Goal: Check status: Check status

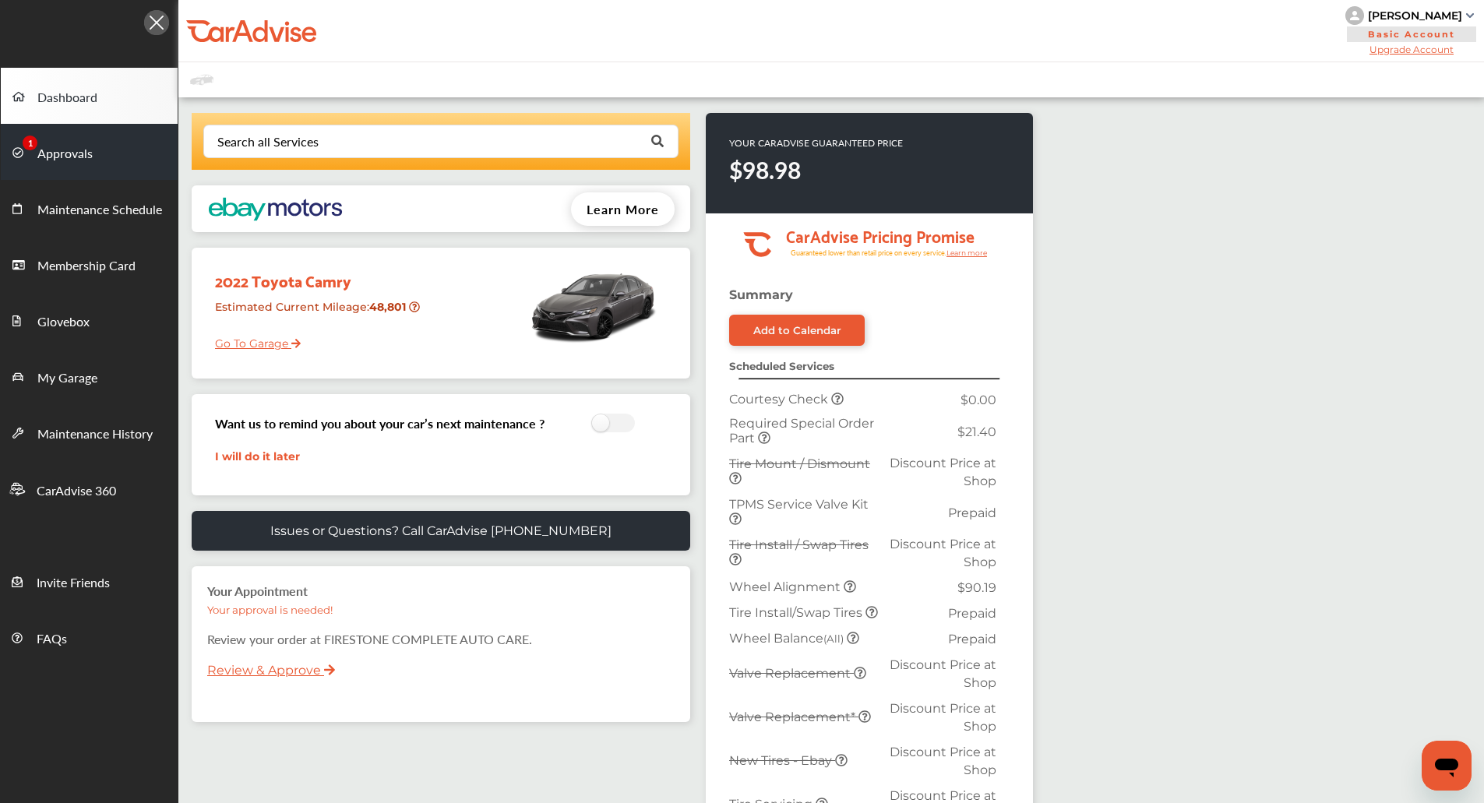
click at [106, 164] on link "Approvals" at bounding box center [89, 152] width 177 height 56
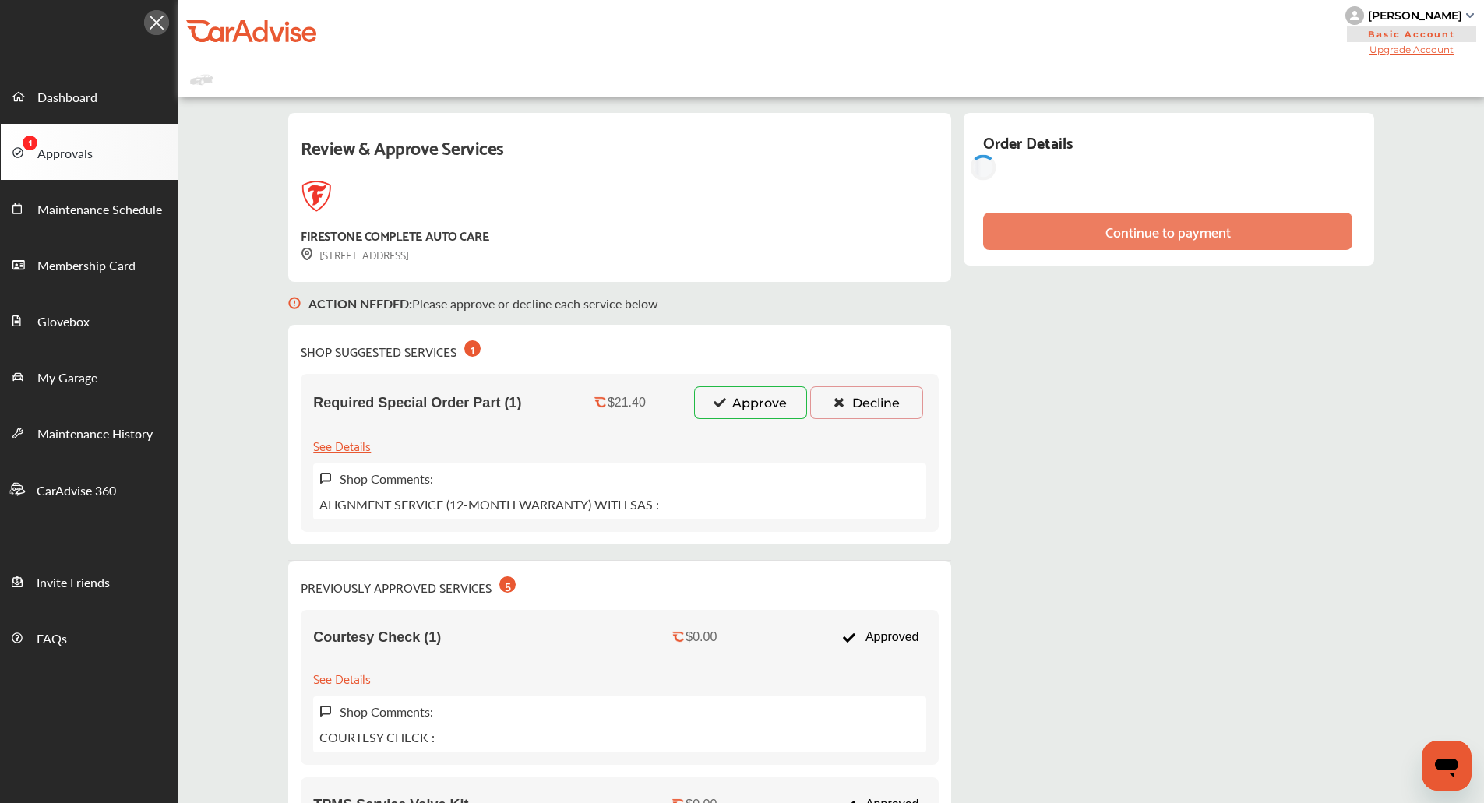
scroll to position [26, 0]
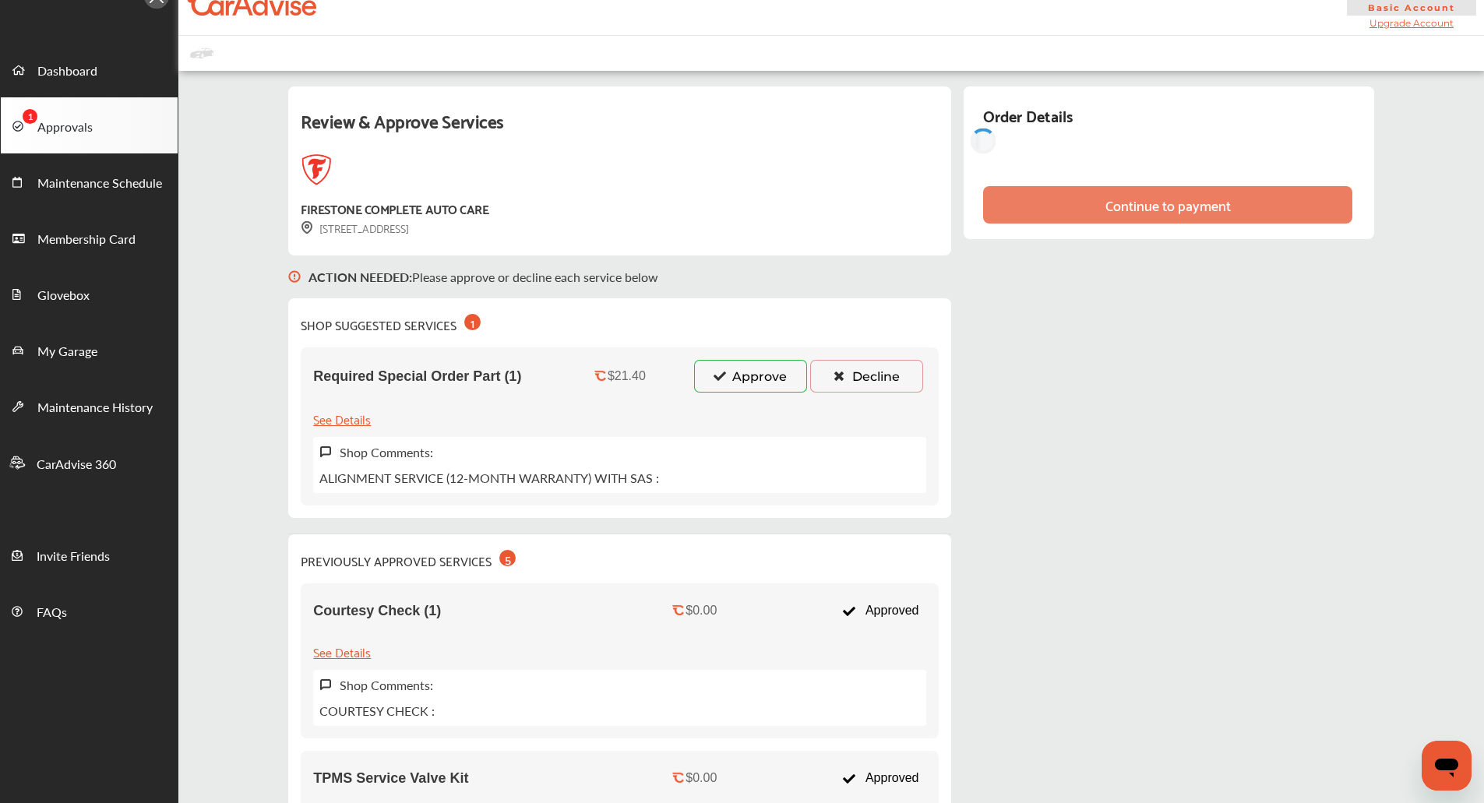
click at [442, 483] on p "ALIGNMENT SERVICE (12-MONTH WARRANTY) WITH SAS :" at bounding box center [489, 478] width 340 height 18
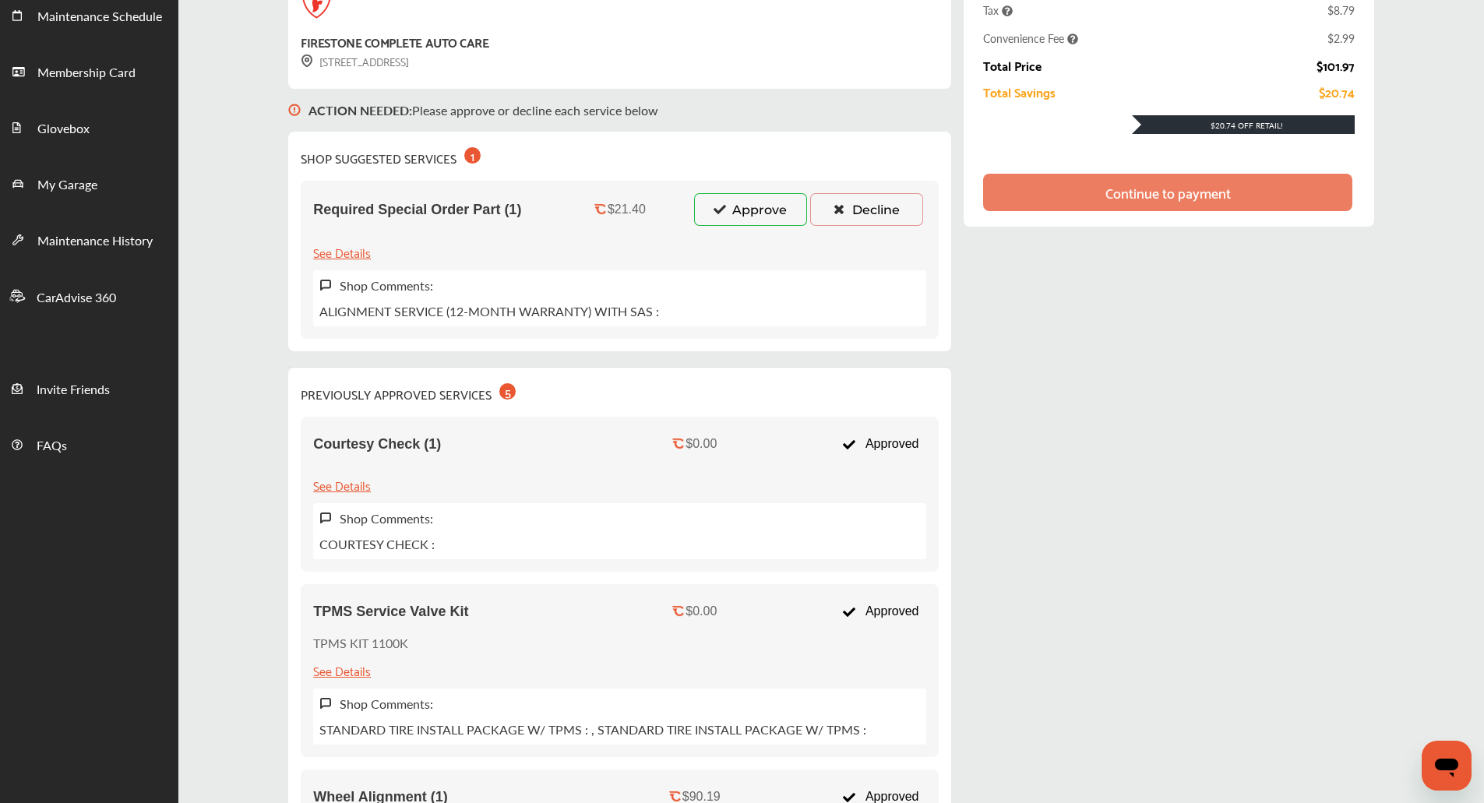
scroll to position [192, 0]
click at [316, 404] on div "PREVIOUSLY APPROVED SERVICES 5" at bounding box center [408, 394] width 215 height 24
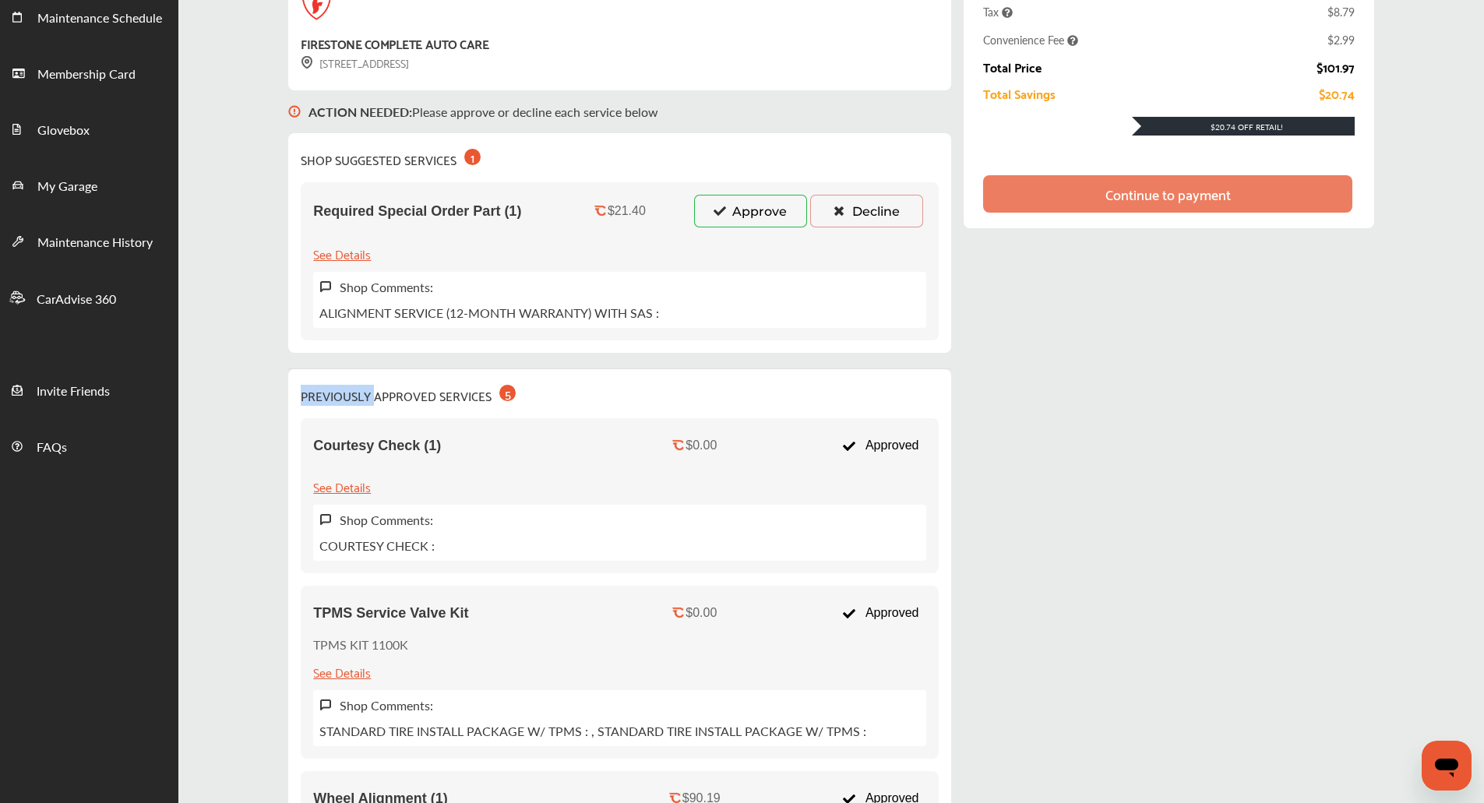
click at [316, 404] on div "PREVIOUSLY APPROVED SERVICES 5" at bounding box center [408, 394] width 215 height 24
click at [370, 405] on div "PREVIOUSLY APPROVED SERVICES 5" at bounding box center [408, 394] width 215 height 24
click at [472, 390] on div "PREVIOUSLY APPROVED SERVICES 5" at bounding box center [408, 394] width 215 height 24
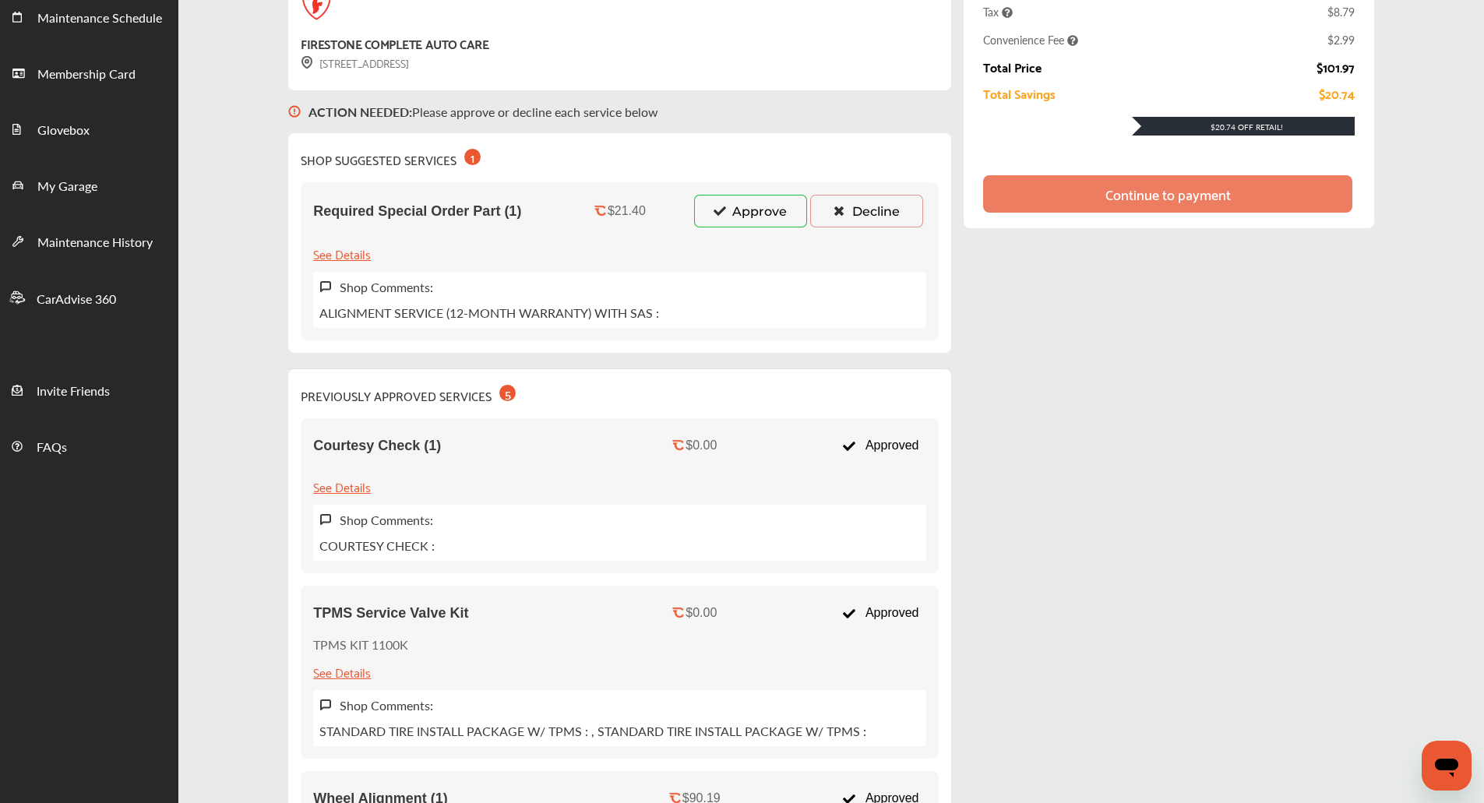
click at [334, 390] on div "PREVIOUSLY APPROVED SERVICES 5" at bounding box center [408, 394] width 215 height 24
click at [377, 394] on div "PREVIOUSLY APPROVED SERVICES 5" at bounding box center [408, 394] width 215 height 24
click at [462, 393] on div "PREVIOUSLY APPROVED SERVICES 5" at bounding box center [408, 394] width 215 height 24
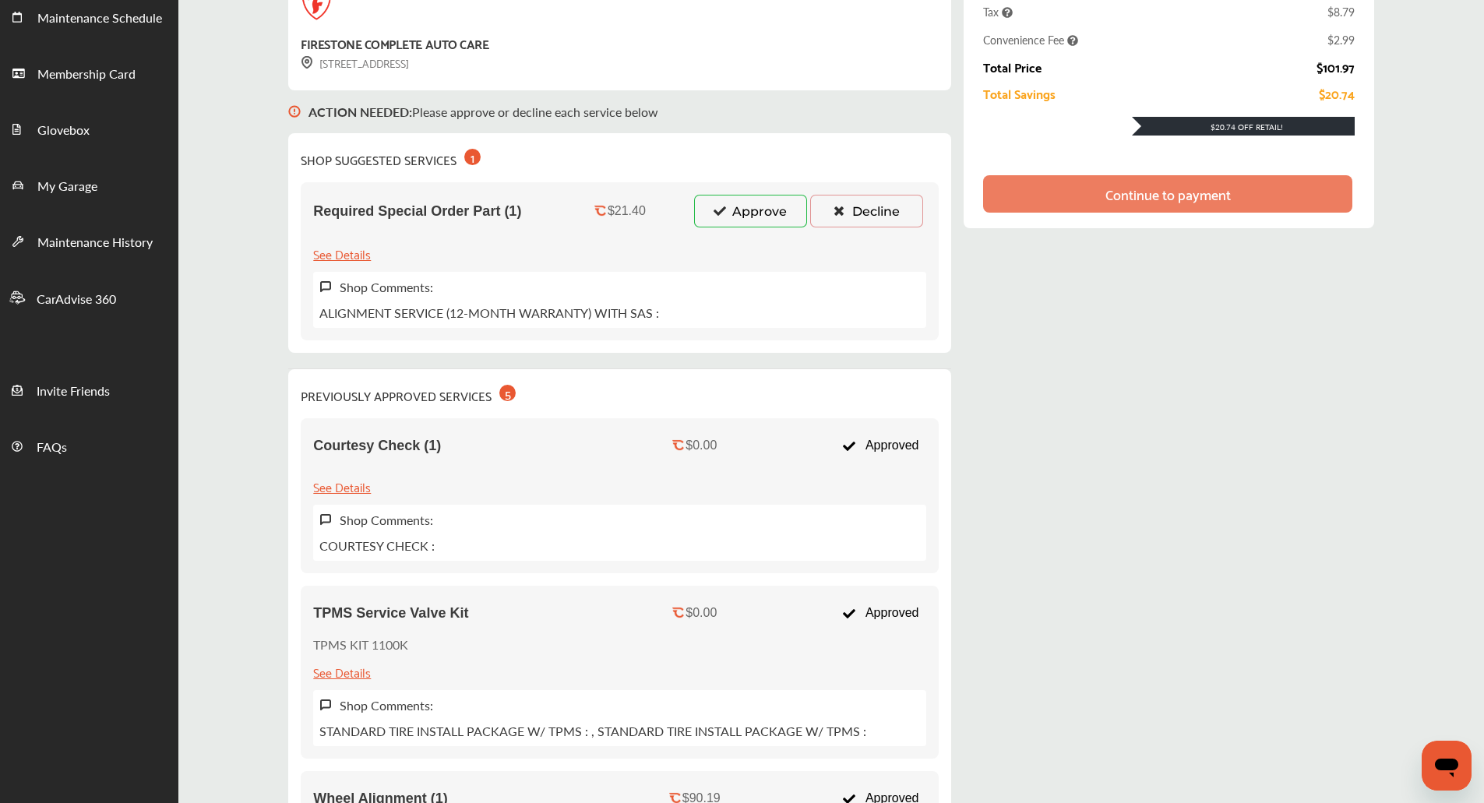
click at [355, 395] on div "PREVIOUSLY APPROVED SERVICES 5" at bounding box center [408, 394] width 215 height 24
click at [409, 388] on div "PREVIOUSLY APPROVED SERVICES 5" at bounding box center [408, 394] width 215 height 24
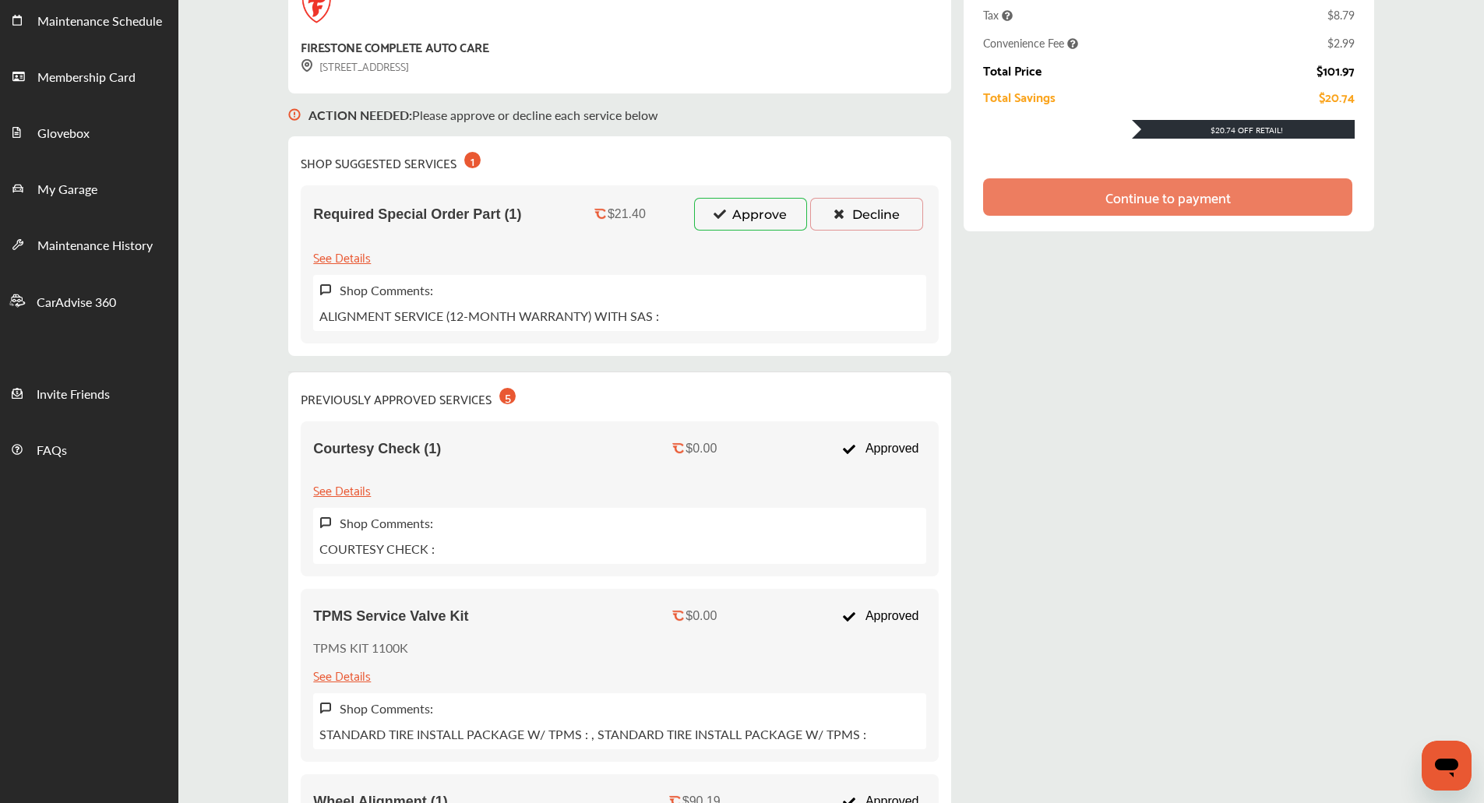
scroll to position [0, 0]
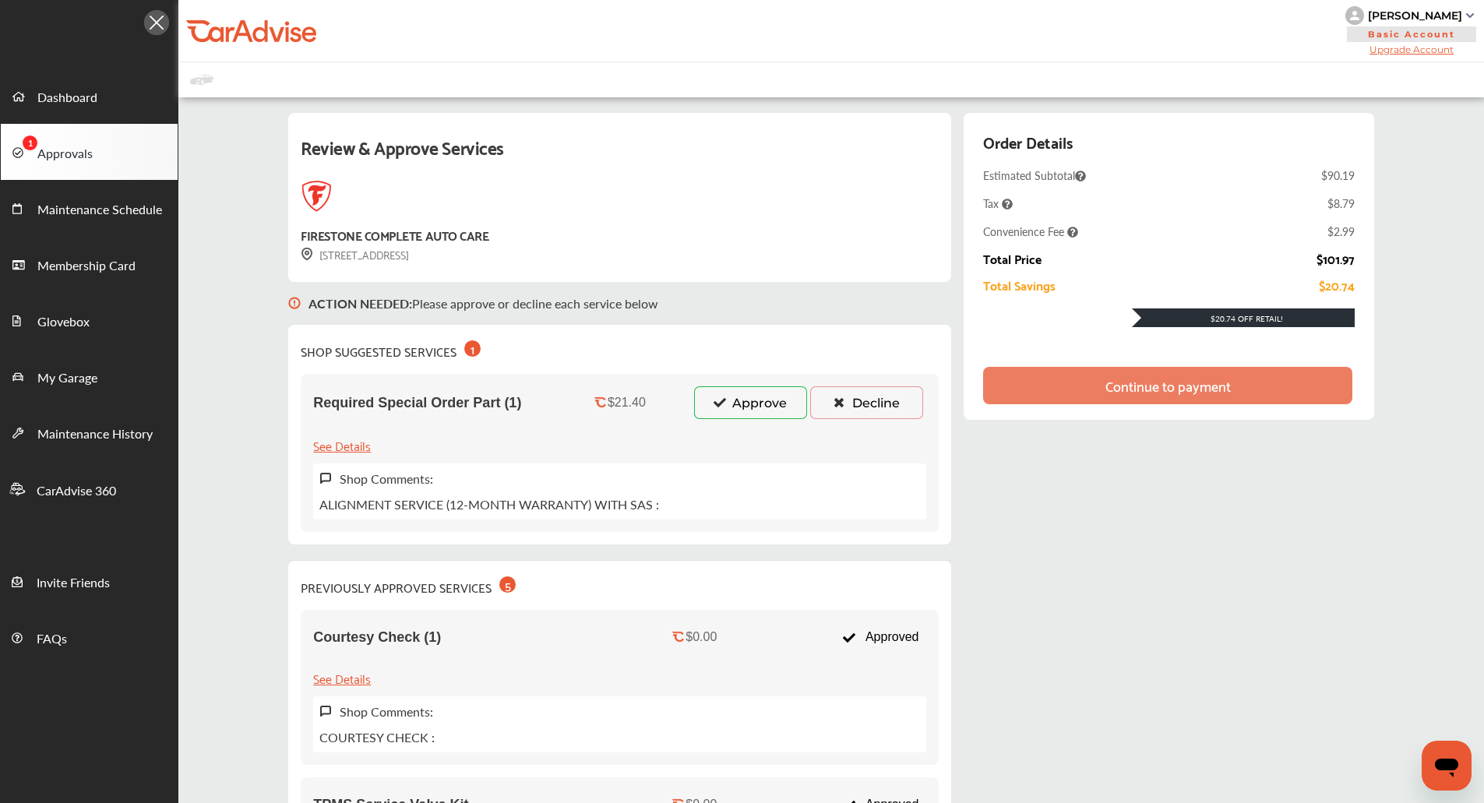
click at [338, 409] on span "Required Special Order Part (1)" at bounding box center [417, 403] width 208 height 16
click at [401, 409] on span "Required Special Order Part (1)" at bounding box center [417, 403] width 208 height 16
click at [324, 386] on div "Required Special Order Part (1)" at bounding box center [432, 402] width 239 height 33
click at [342, 398] on span "Required Special Order Part (1)" at bounding box center [417, 403] width 208 height 16
click at [391, 399] on span "Required Special Order Part (1)" at bounding box center [417, 403] width 208 height 16
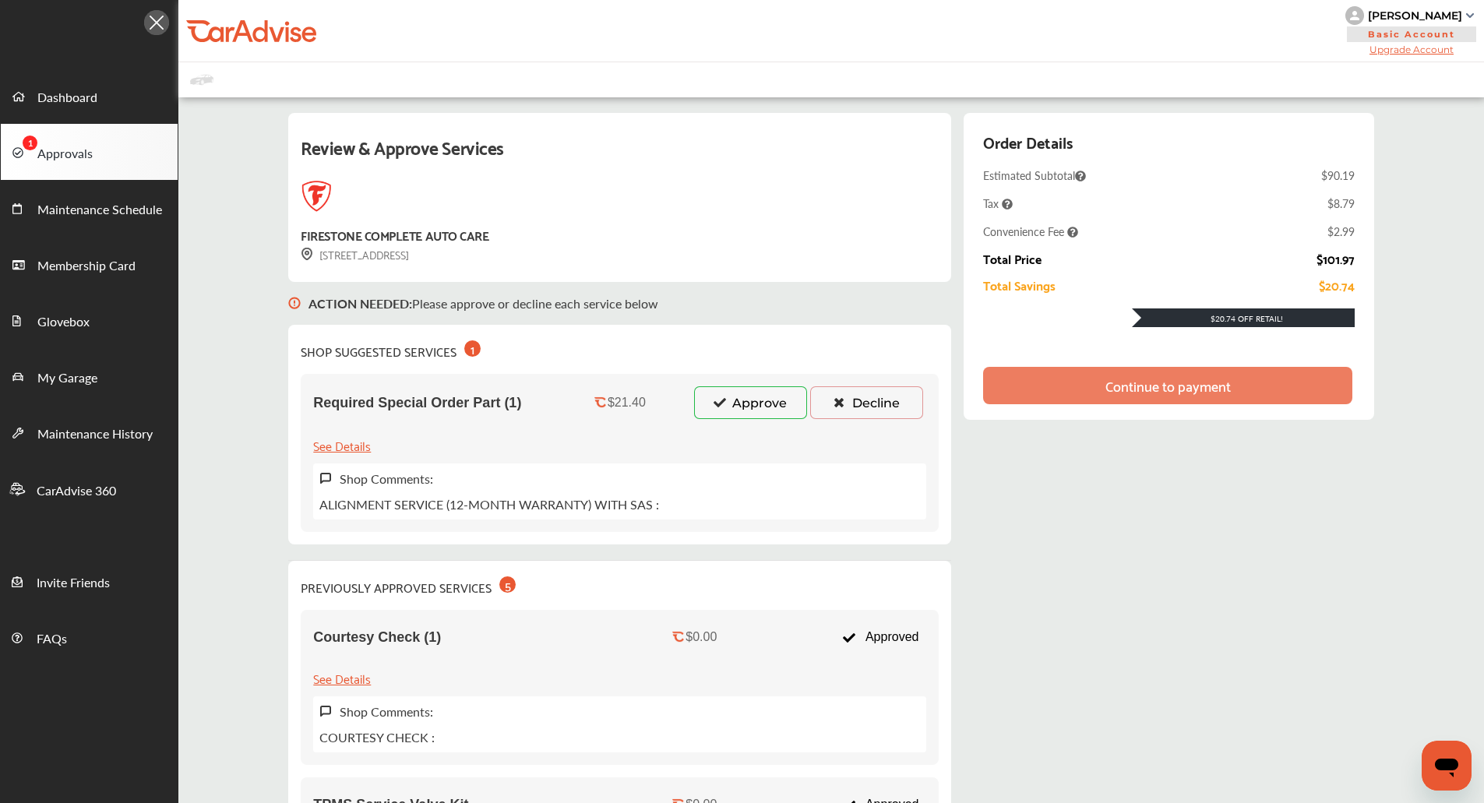
click at [328, 408] on span "Required Special Order Part (1)" at bounding box center [417, 403] width 208 height 16
click at [400, 401] on span "Required Special Order Part (1)" at bounding box center [417, 403] width 208 height 16
click at [330, 406] on span "Required Special Order Part (1)" at bounding box center [417, 403] width 208 height 16
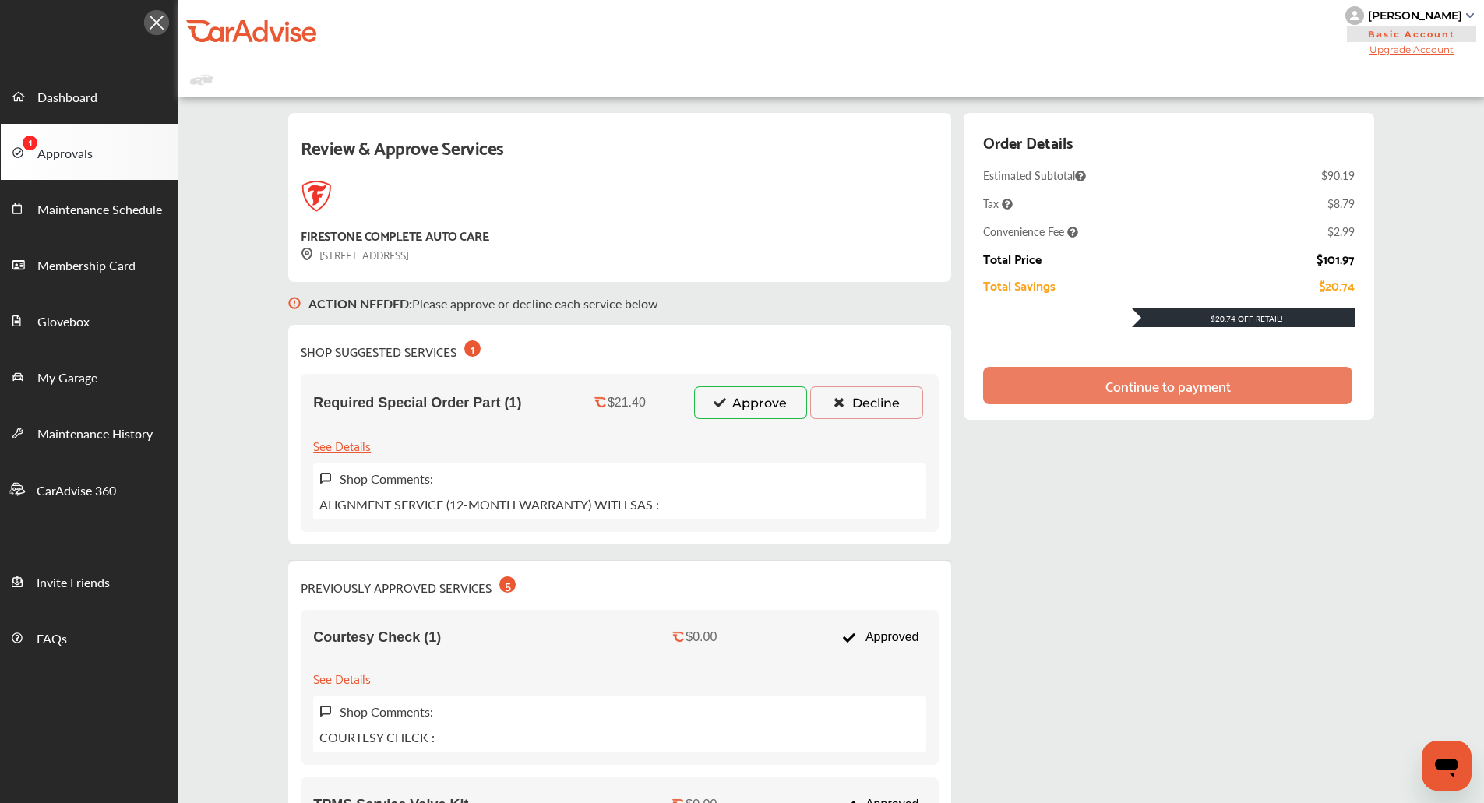
click at [330, 400] on span "Required Special Order Part (1)" at bounding box center [417, 403] width 208 height 16
click at [339, 507] on p "ALIGNMENT SERVICE (12-MONTH WARRANTY) WITH SAS :" at bounding box center [489, 505] width 340 height 18
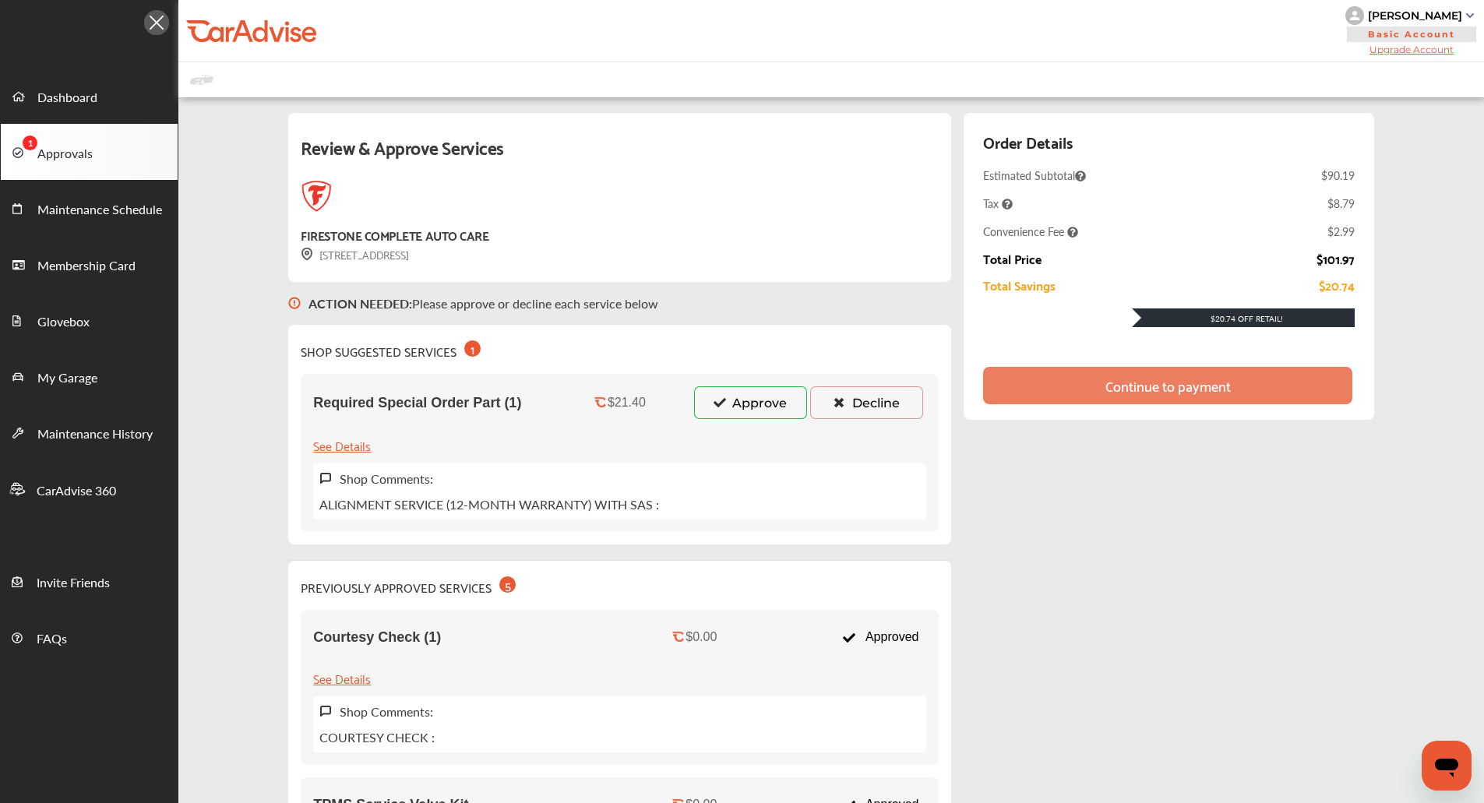
click at [398, 510] on p "ALIGNMENT SERVICE (12-MONTH WARRANTY) WITH SAS :" at bounding box center [489, 505] width 340 height 18
click at [374, 502] on p "ALIGNMENT SERVICE (12-MONTH WARRANTY) WITH SAS :" at bounding box center [489, 505] width 340 height 18
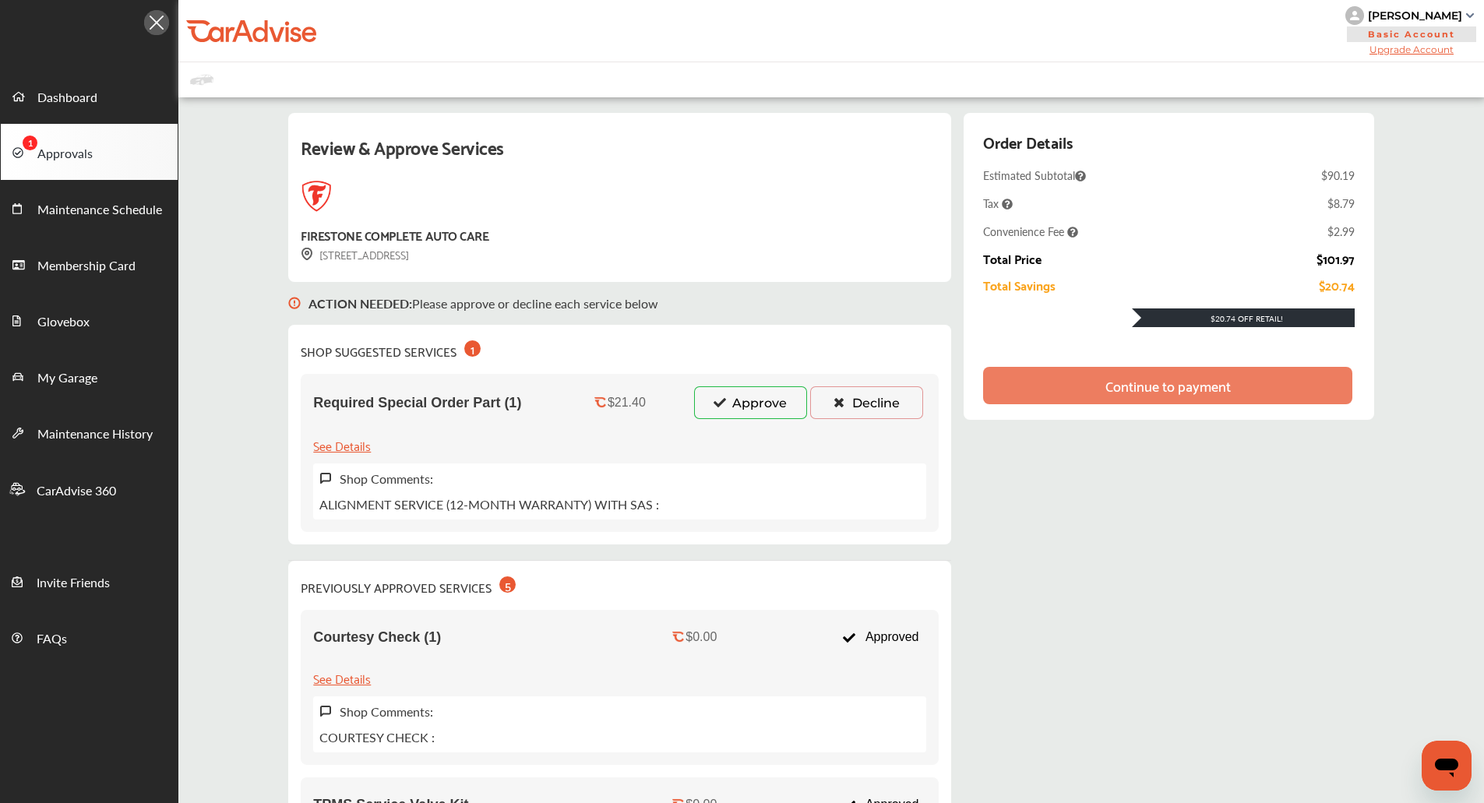
click at [411, 506] on p "ALIGNMENT SERVICE (12-MONTH WARRANTY) WITH SAS :" at bounding box center [489, 505] width 340 height 18
click at [366, 510] on p "ALIGNMENT SERVICE (12-MONTH WARRANTY) WITH SAS :" at bounding box center [489, 505] width 340 height 18
click at [425, 504] on p "ALIGNMENT SERVICE (12-MONTH WARRANTY) WITH SAS :" at bounding box center [489, 505] width 340 height 18
click at [475, 502] on p "ALIGNMENT SERVICE (12-MONTH WARRANTY) WITH SAS :" at bounding box center [489, 505] width 340 height 18
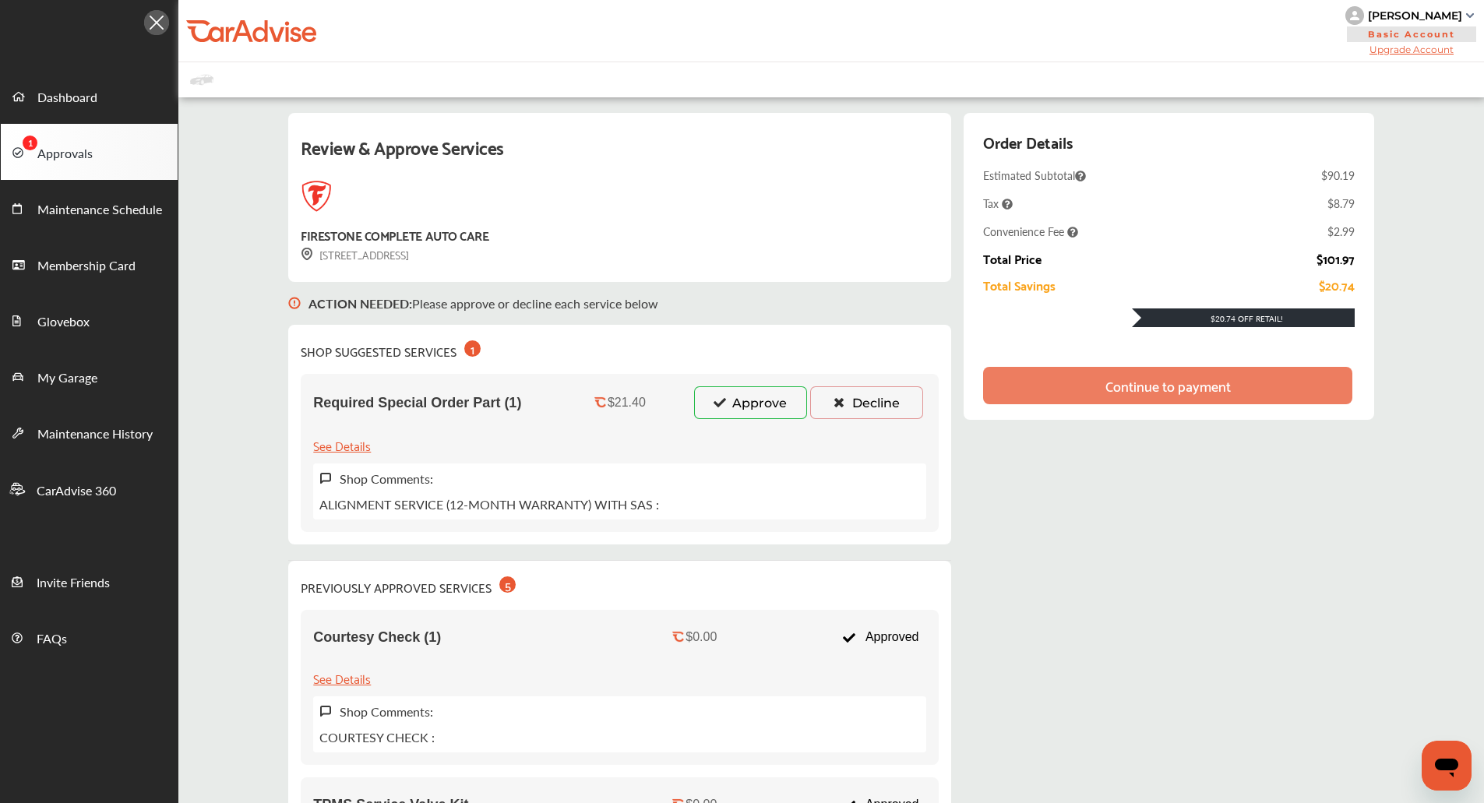
click at [324, 509] on p "ALIGNMENT SERVICE (12-MONTH WARRANTY) WITH SAS :" at bounding box center [489, 505] width 340 height 18
click at [418, 500] on p "ALIGNMENT SERVICE (12-MONTH WARRANTY) WITH SAS :" at bounding box center [489, 505] width 340 height 18
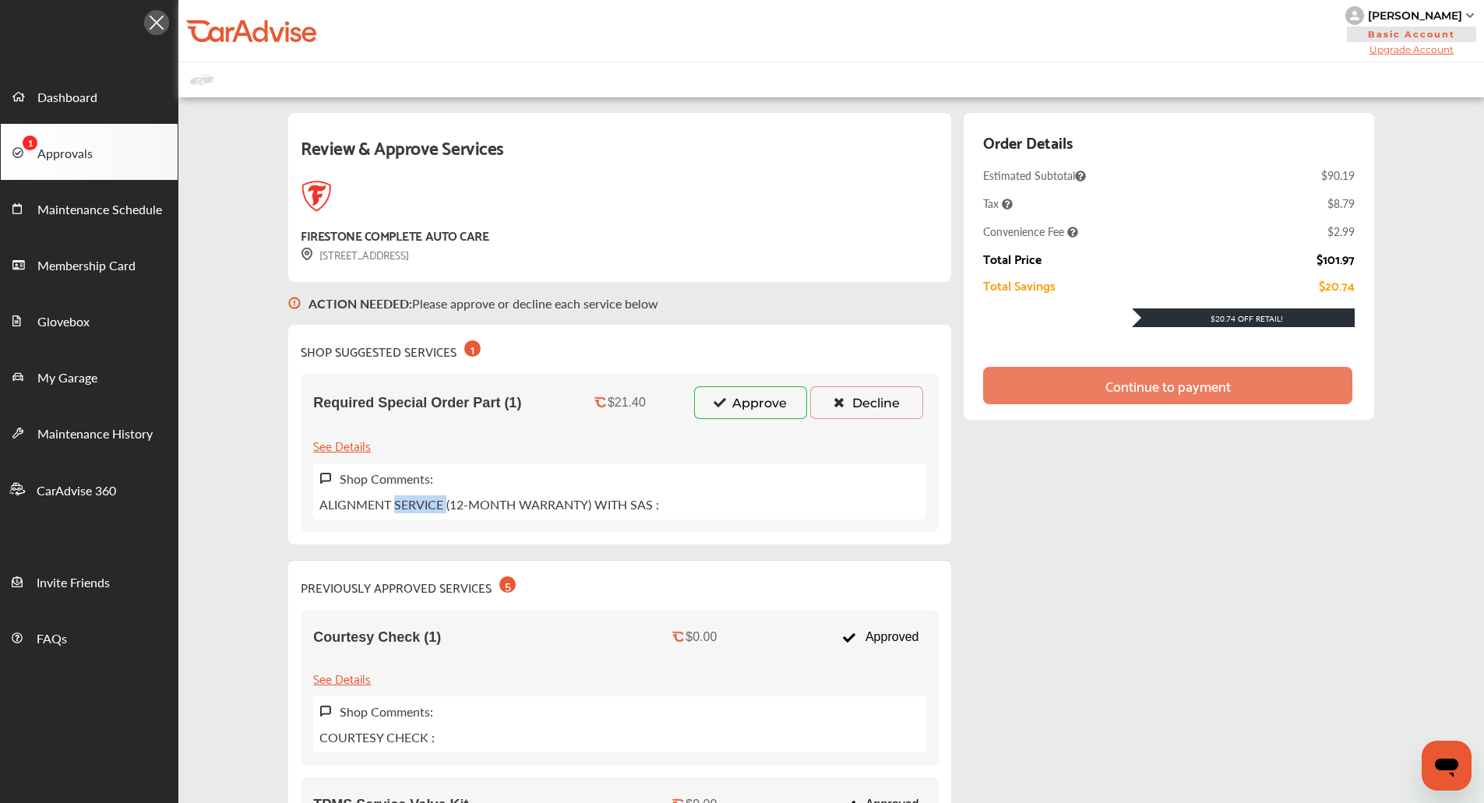
click at [418, 500] on p "ALIGNMENT SERVICE (12-MONTH WARRANTY) WITH SAS :" at bounding box center [489, 505] width 340 height 18
click at [355, 501] on p "ALIGNMENT SERVICE (12-MONTH WARRANTY) WITH SAS :" at bounding box center [489, 505] width 340 height 18
click at [351, 505] on p "ALIGNMENT SERVICE (12-MONTH WARRANTY) WITH SAS :" at bounding box center [489, 505] width 340 height 18
click at [358, 502] on p "ALIGNMENT SERVICE (12-MONTH WARRANTY) WITH SAS :" at bounding box center [489, 505] width 340 height 18
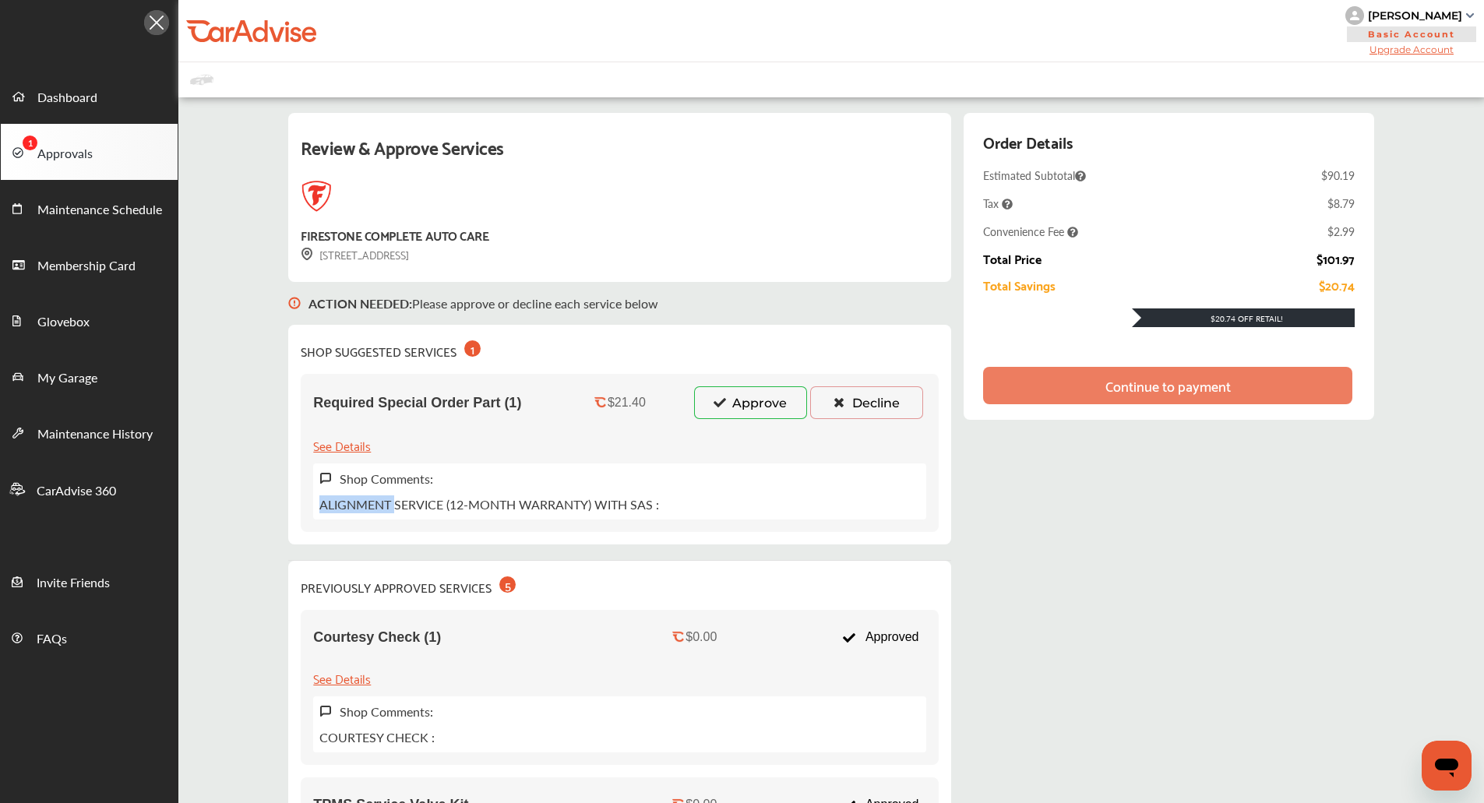
click at [358, 502] on p "ALIGNMENT SERVICE (12-MONTH WARRANTY) WITH SAS :" at bounding box center [489, 505] width 340 height 18
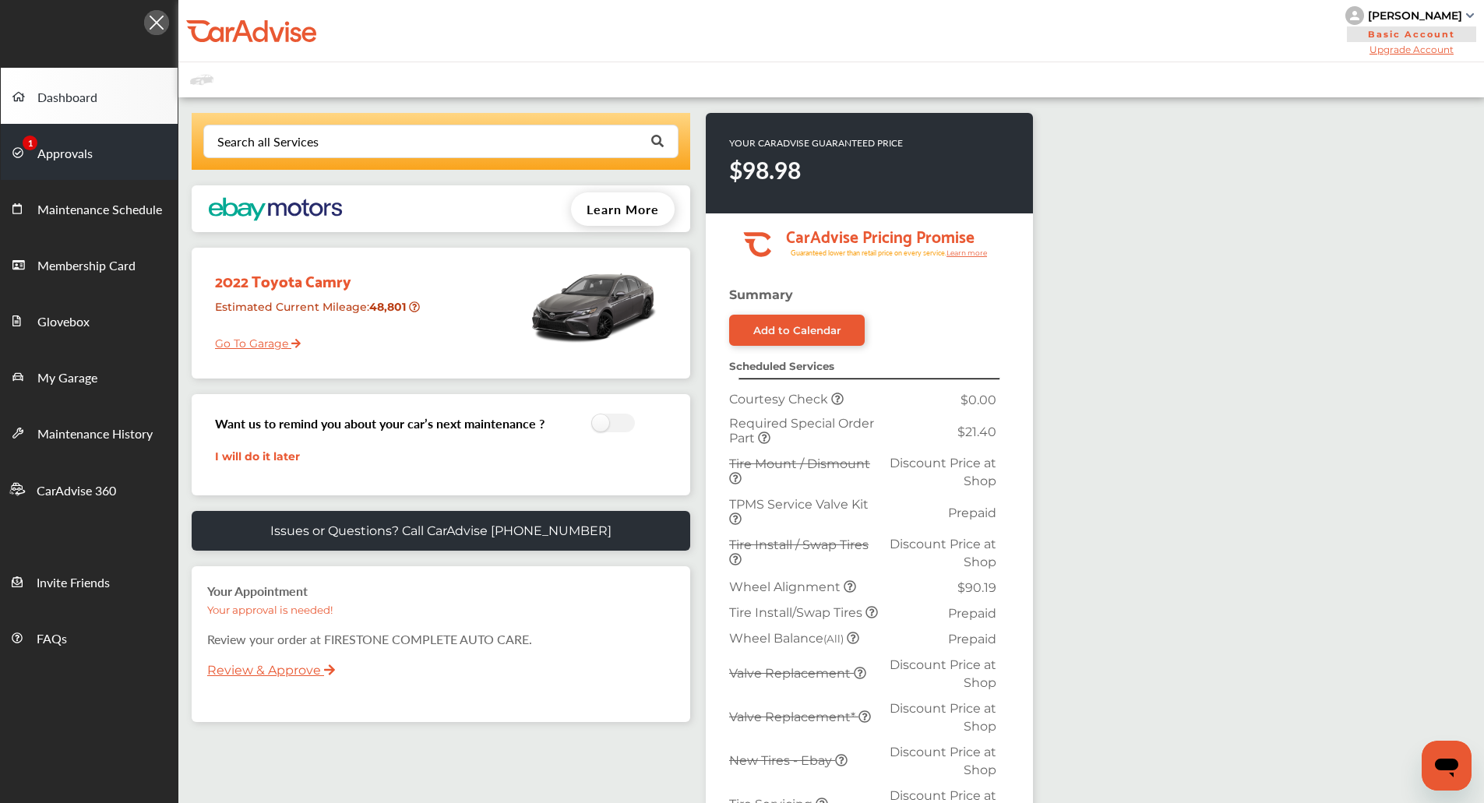
click at [115, 133] on link "Approvals" at bounding box center [89, 152] width 177 height 56
